Goal: Complete application form

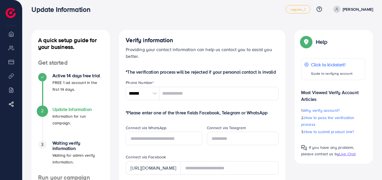
scroll to position [4, 0]
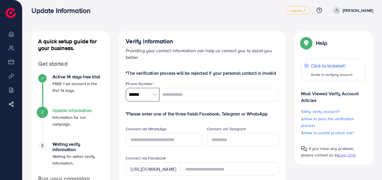
click at [150, 93] on input "******" at bounding box center [143, 94] width 34 height 13
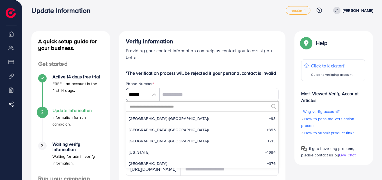
scroll to position [2608, 0]
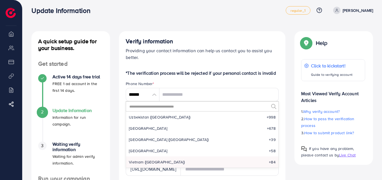
click at [147, 108] on input "text" at bounding box center [199, 107] width 140 height 10
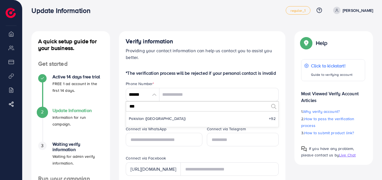
scroll to position [0, 0]
type input "***"
click at [149, 115] on li "Pakistan (‫[GEOGRAPHIC_DATA]‬‎) +92" at bounding box center [202, 118] width 153 height 11
type input "******"
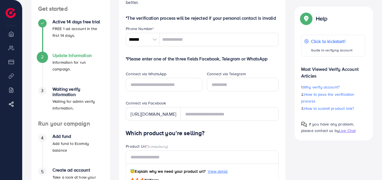
scroll to position [58, 0]
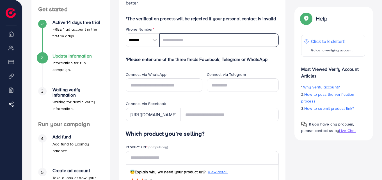
click at [182, 42] on input "tel" at bounding box center [219, 39] width 119 height 13
click at [182, 42] on input "*******" at bounding box center [219, 39] width 119 height 13
type input "**********"
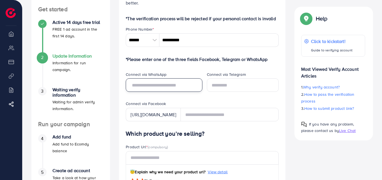
click at [160, 84] on input "text" at bounding box center [164, 84] width 76 height 13
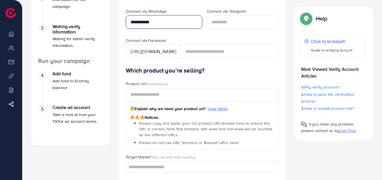
scroll to position [131, 0]
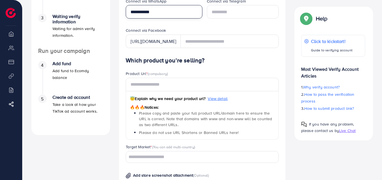
type input "**********"
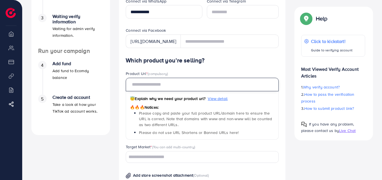
click at [169, 83] on input "text" at bounding box center [202, 84] width 153 height 13
paste input "**********"
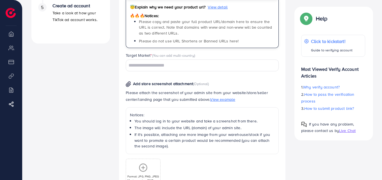
scroll to position [223, 0]
type input "**********"
click at [201, 62] on input "Search for option" at bounding box center [199, 65] width 145 height 9
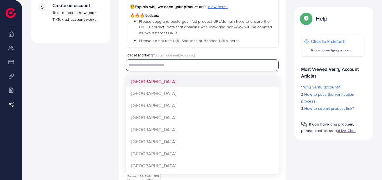
scroll to position [0, 0]
type input "********"
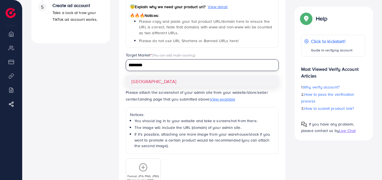
click at [109, 107] on div "A quick setup guide for your business. Get started Active 14 days free trial FR…" at bounding box center [71, 25] width 88 height 428
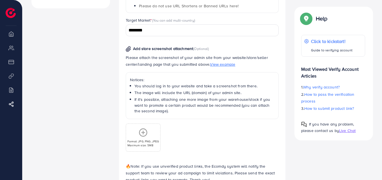
scroll to position [258, 0]
click at [146, 130] on icon at bounding box center [143, 132] width 9 height 9
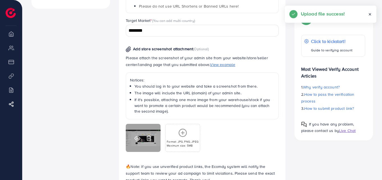
click at [137, 137] on icon at bounding box center [138, 138] width 6 height 6
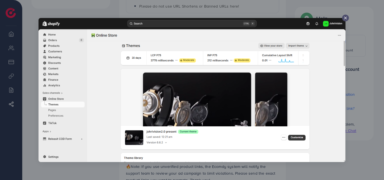
click at [367, 98] on div at bounding box center [192, 90] width 384 height 180
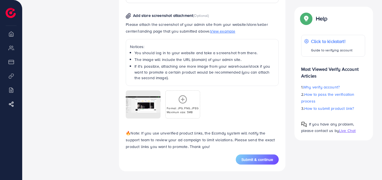
scroll to position [292, 0]
click at [248, 160] on span "Submit & continue" at bounding box center [258, 159] width 32 height 6
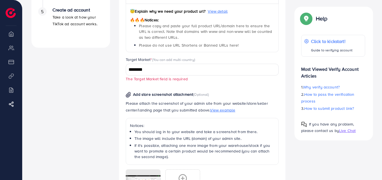
scroll to position [219, 0]
click at [213, 69] on input "********" at bounding box center [199, 70] width 145 height 9
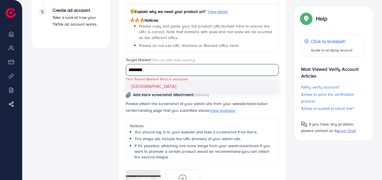
click at [192, 86] on div "**********" at bounding box center [202, 102] width 153 height 264
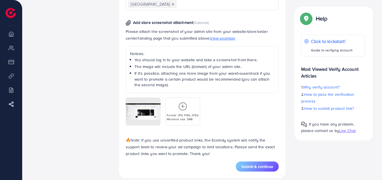
scroll to position [292, 0]
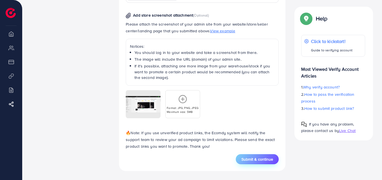
click at [252, 156] on span "Submit & continue" at bounding box center [258, 159] width 32 height 6
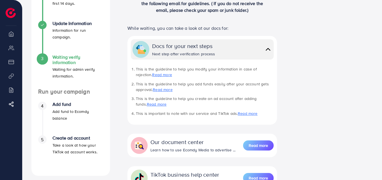
scroll to position [77, 0]
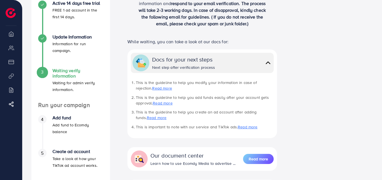
click at [265, 60] on img at bounding box center [268, 63] width 8 height 8
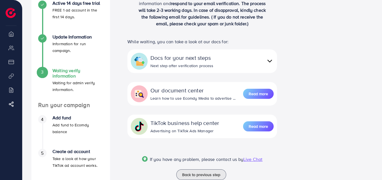
click at [265, 60] on div "Docs for your next steps Next step after verification process" at bounding box center [212, 61] width 123 height 15
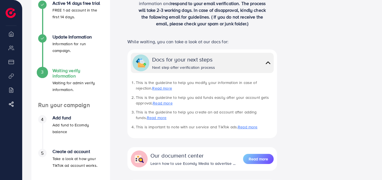
click at [265, 60] on img at bounding box center [268, 63] width 8 height 8
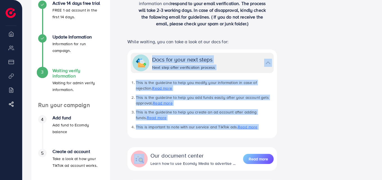
click at [265, 60] on div "Docs for your next steps Next step after verification process" at bounding box center [212, 62] width 120 height 15
click at [265, 60] on img at bounding box center [268, 63] width 8 height 8
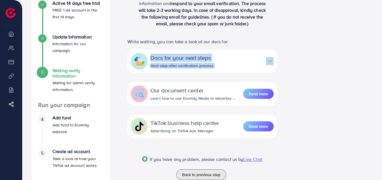
click at [265, 60] on div "Docs for your next steps Next step after verification process" at bounding box center [212, 61] width 123 height 15
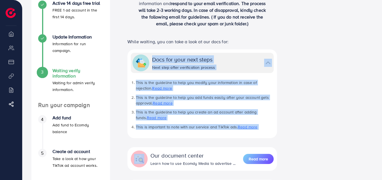
click at [265, 60] on img at bounding box center [268, 63] width 8 height 8
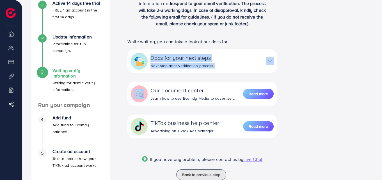
click at [265, 60] on div "Docs for your next steps Next step after verification process" at bounding box center [212, 61] width 123 height 15
click at [266, 60] on img at bounding box center [270, 61] width 8 height 8
click at [265, 60] on div "Docs for your next steps Next step after verification process" at bounding box center [212, 61] width 123 height 15
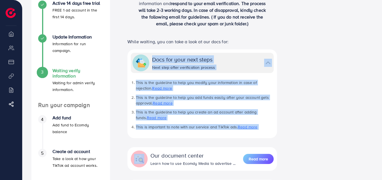
click at [265, 60] on img at bounding box center [268, 63] width 8 height 8
click at [265, 60] on div "Docs for your next steps Next step after verification process" at bounding box center [212, 62] width 120 height 15
click at [265, 60] on img at bounding box center [268, 63] width 8 height 8
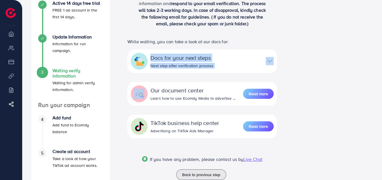
click at [278, 59] on div "Thank you for your submission! Thank you for your submission! Our team will rev…" at bounding box center [202, 69] width 167 height 222
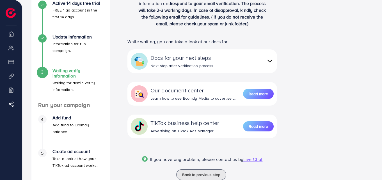
click at [244, 60] on div "Docs for your next steps Next step after verification process" at bounding box center [212, 61] width 123 height 15
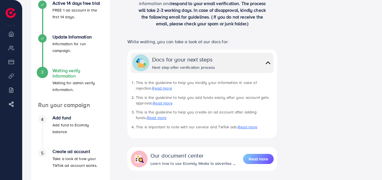
click at [244, 60] on div "Docs for your next steps Next step after verification process" at bounding box center [212, 62] width 120 height 15
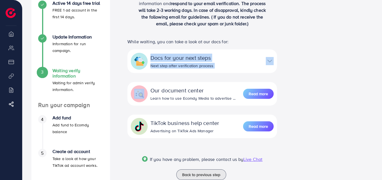
click at [244, 60] on div "Docs for your next steps Next step after verification process" at bounding box center [212, 61] width 123 height 15
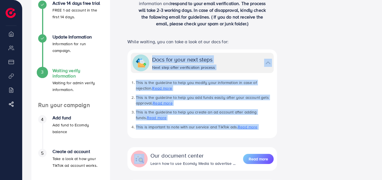
click at [244, 60] on div "Docs for your next steps Next step after verification process" at bounding box center [212, 62] width 120 height 15
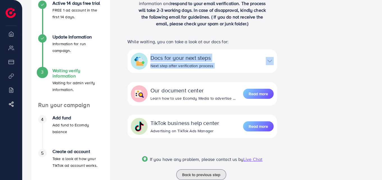
click at [244, 60] on div "Docs for your next steps Next step after verification process" at bounding box center [212, 61] width 123 height 15
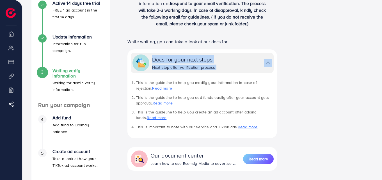
click at [244, 60] on div "Docs for your next steps Next step after verification process" at bounding box center [212, 62] width 120 height 15
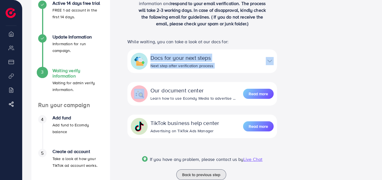
click at [244, 60] on div "Docs for your next steps Next step after verification process" at bounding box center [212, 61] width 123 height 15
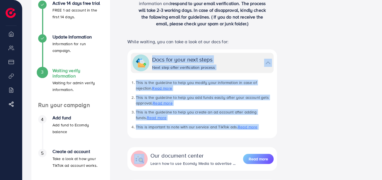
click at [244, 60] on div "Docs for your next steps Next step after verification process" at bounding box center [212, 62] width 120 height 15
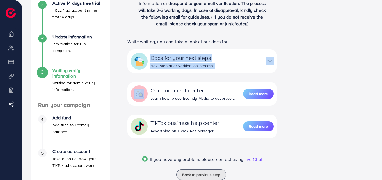
click at [244, 60] on div "Docs for your next steps Next step after verification process" at bounding box center [212, 61] width 123 height 15
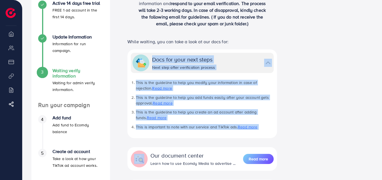
click at [266, 64] on img at bounding box center [268, 63] width 8 height 8
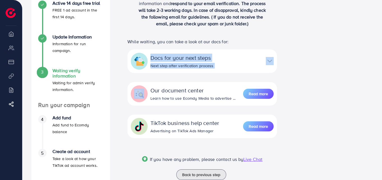
click at [266, 64] on img at bounding box center [270, 61] width 8 height 8
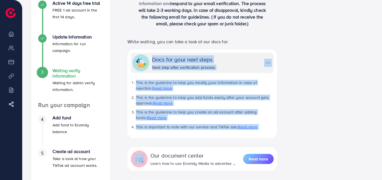
click at [253, 60] on div "Docs for your next steps Next step after verification process" at bounding box center [212, 62] width 120 height 15
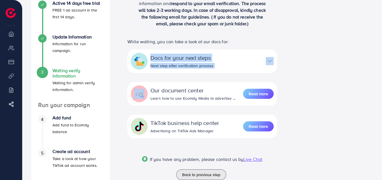
click at [253, 60] on div "Docs for your next steps Next step after verification process" at bounding box center [212, 61] width 123 height 15
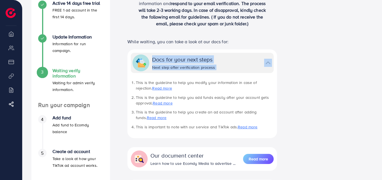
click at [253, 60] on div "Docs for your next steps Next step after verification process" at bounding box center [212, 62] width 120 height 15
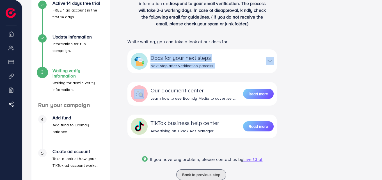
click at [253, 60] on div "Docs for your next steps Next step after verification process" at bounding box center [212, 61] width 123 height 15
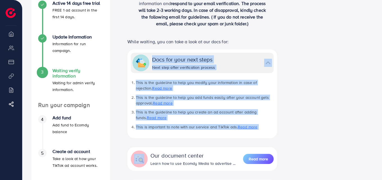
click at [253, 60] on div "Docs for your next steps Next step after verification process" at bounding box center [212, 62] width 120 height 15
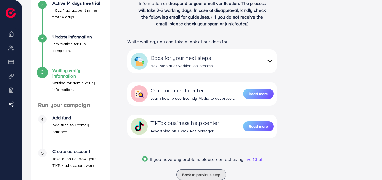
click at [253, 60] on div "Docs for your next steps Next step after verification process" at bounding box center [212, 61] width 123 height 15
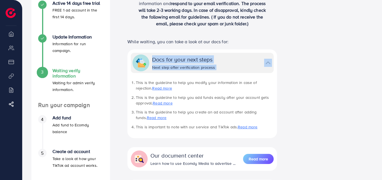
click at [253, 60] on div "Docs for your next steps Next step after verification process" at bounding box center [212, 62] width 120 height 15
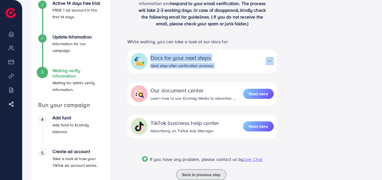
click at [253, 60] on div "Docs for your next steps Next step after verification process" at bounding box center [212, 61] width 123 height 15
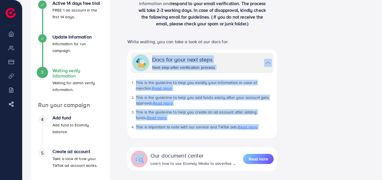
click at [253, 60] on div "Docs for your next steps Next step after verification process" at bounding box center [212, 62] width 120 height 15
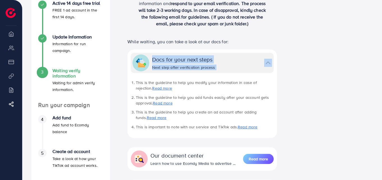
click at [253, 60] on div "Docs for your next steps Next step after verification process" at bounding box center [212, 62] width 120 height 15
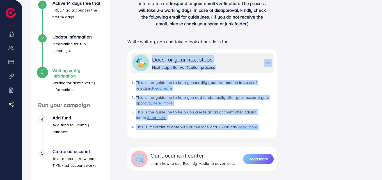
click at [253, 60] on div "Docs for your next steps Next step after verification process" at bounding box center [212, 62] width 120 height 15
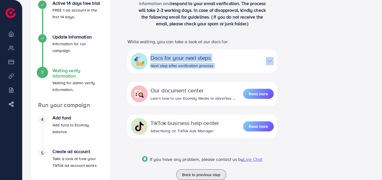
click at [253, 60] on div "Docs for your next steps Next step after verification process" at bounding box center [212, 61] width 123 height 15
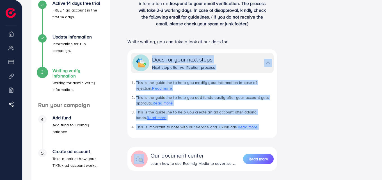
click at [253, 60] on div "Docs for your next steps Next step after verification process" at bounding box center [212, 62] width 120 height 15
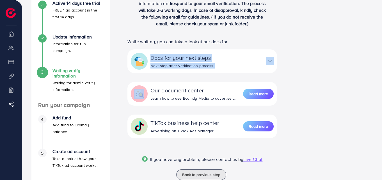
click at [253, 60] on div "Docs for your next steps Next step after verification process" at bounding box center [212, 61] width 123 height 15
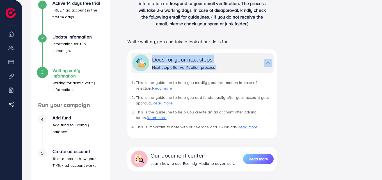
click at [253, 60] on div "Docs for your next steps Next step after verification process" at bounding box center [212, 62] width 120 height 15
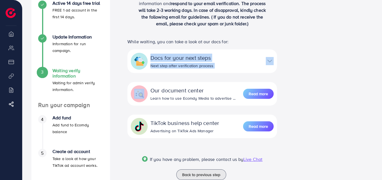
click at [253, 60] on div "Docs for your next steps Next step after verification process" at bounding box center [212, 61] width 123 height 15
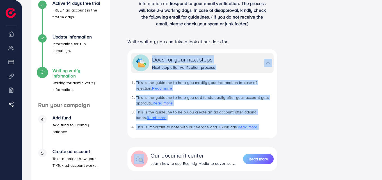
click at [253, 60] on div "Docs for your next steps Next step after verification process" at bounding box center [212, 62] width 120 height 15
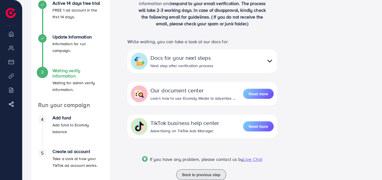
click at [253, 60] on div "Docs for your next steps Next step after verification process" at bounding box center [212, 61] width 123 height 15
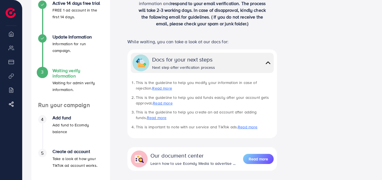
click at [253, 60] on div "Docs for your next steps Next step after verification process" at bounding box center [212, 62] width 120 height 15
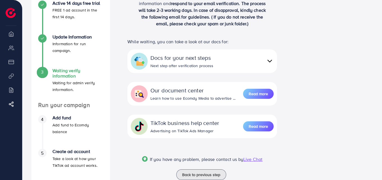
click at [253, 60] on div "Docs for your next steps Next step after verification process" at bounding box center [212, 61] width 123 height 15
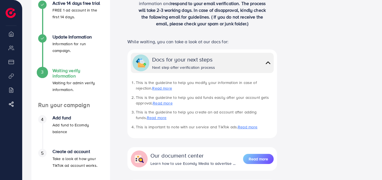
click at [285, 65] on div "Thank you for your submission! Thank you for your submission! Our team will rev…" at bounding box center [202, 102] width 167 height 288
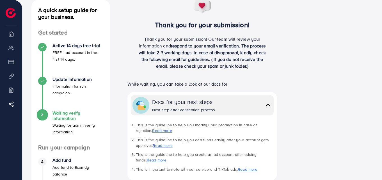
scroll to position [35, 0]
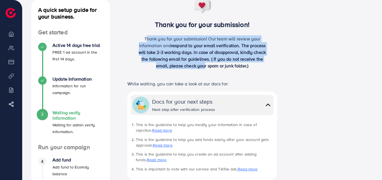
drag, startPoint x: 144, startPoint y: 33, endPoint x: 204, endPoint y: 64, distance: 68.0
click at [204, 64] on div "Thank you for your submission! Thank you for your submission! Our team will rev…" at bounding box center [202, 37] width 167 height 74
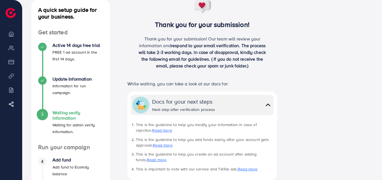
click at [281, 72] on div "Thank you for your submission! Our team will review your information and respon…" at bounding box center [202, 54] width 167 height 38
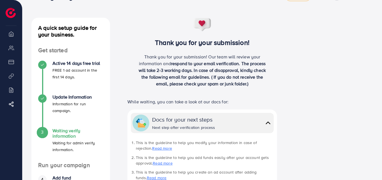
scroll to position [7, 0]
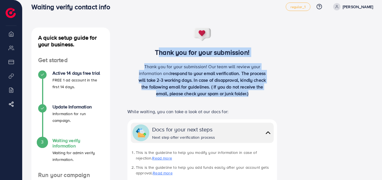
drag, startPoint x: 152, startPoint y: 51, endPoint x: 257, endPoint y: 97, distance: 114.6
click at [257, 97] on div "Thank you for your submission! Thank you for your submission! Our team will rev…" at bounding box center [202, 65] width 167 height 74
click at [257, 97] on div "Thank you for your submission! Our team will review your information and respon…" at bounding box center [202, 82] width 133 height 38
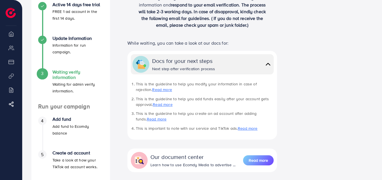
scroll to position [66, 0]
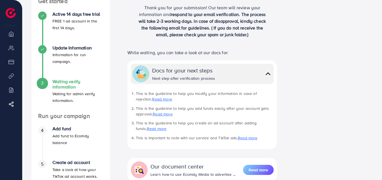
drag, startPoint x: 50, startPoint y: 131, endPoint x: 82, endPoint y: 146, distance: 35.7
click at [82, 146] on div "4 Add fund Add fund to Ecomdy balance" at bounding box center [70, 143] width 65 height 34
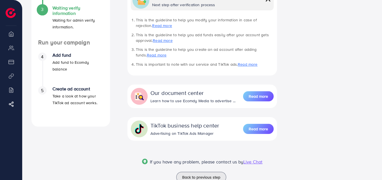
scroll to position [141, 0]
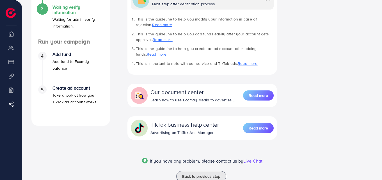
drag, startPoint x: 49, startPoint y: 87, endPoint x: 99, endPoint y: 110, distance: 54.3
click at [99, 110] on div "5 Create ad account Take a look at how your TikTok ad account works." at bounding box center [70, 102] width 65 height 34
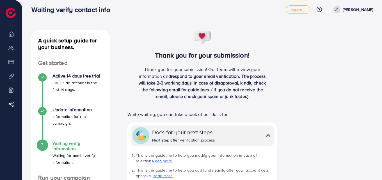
scroll to position [0, 0]
